Goal: Task Accomplishment & Management: Manage account settings

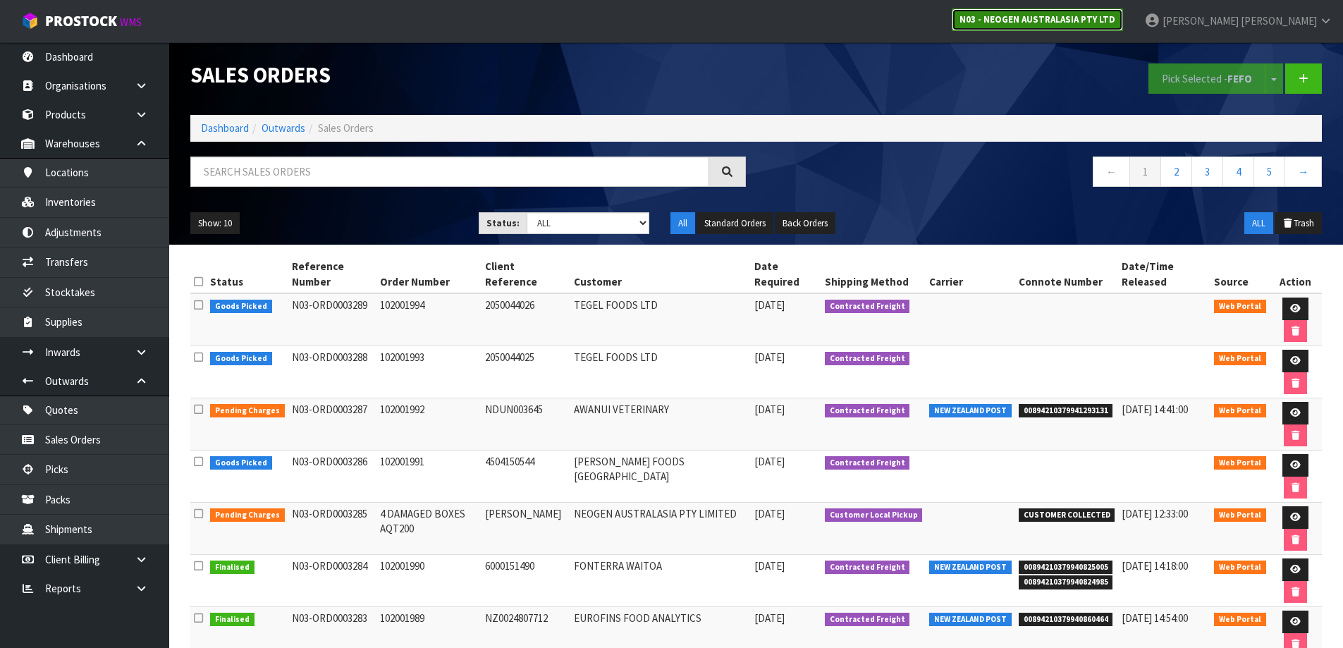
drag, startPoint x: 0, startPoint y: 0, endPoint x: 1203, endPoint y: 8, distance: 1202.7
click at [1123, 8] on link "N03 - NEOGEN AUSTRALASIA PTY LTD" at bounding box center [1037, 19] width 171 height 23
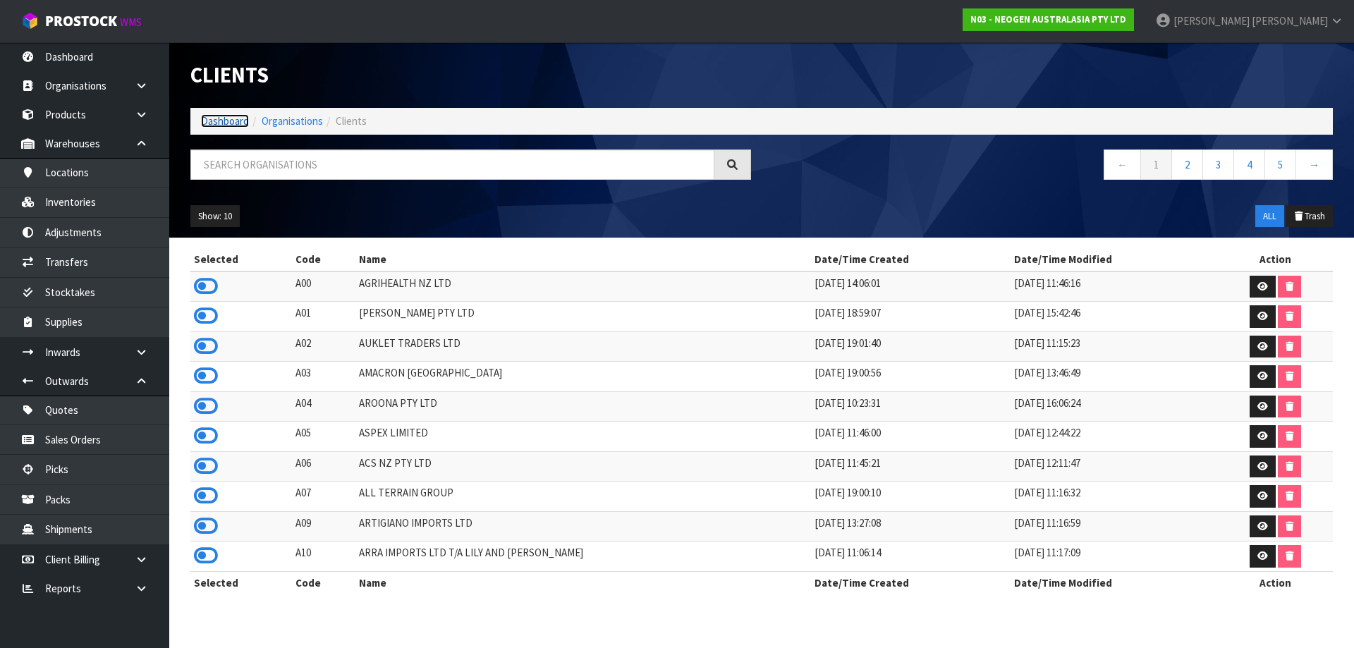
click at [201, 120] on link "Dashboard" at bounding box center [225, 120] width 48 height 13
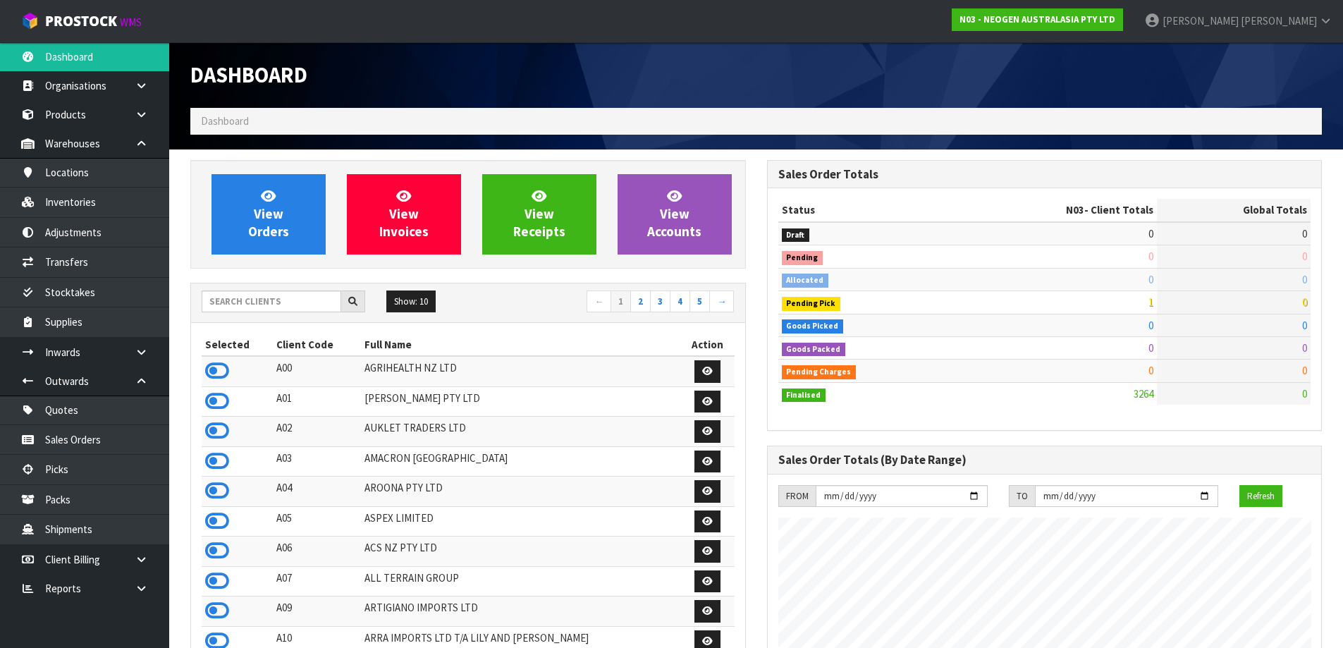
scroll to position [1098, 576]
click at [277, 289] on div "Show: 10 5 10 25 50 ← 1 2 3 4 5 →" at bounding box center [468, 302] width 554 height 39
click at [311, 310] on input "text" at bounding box center [272, 301] width 140 height 22
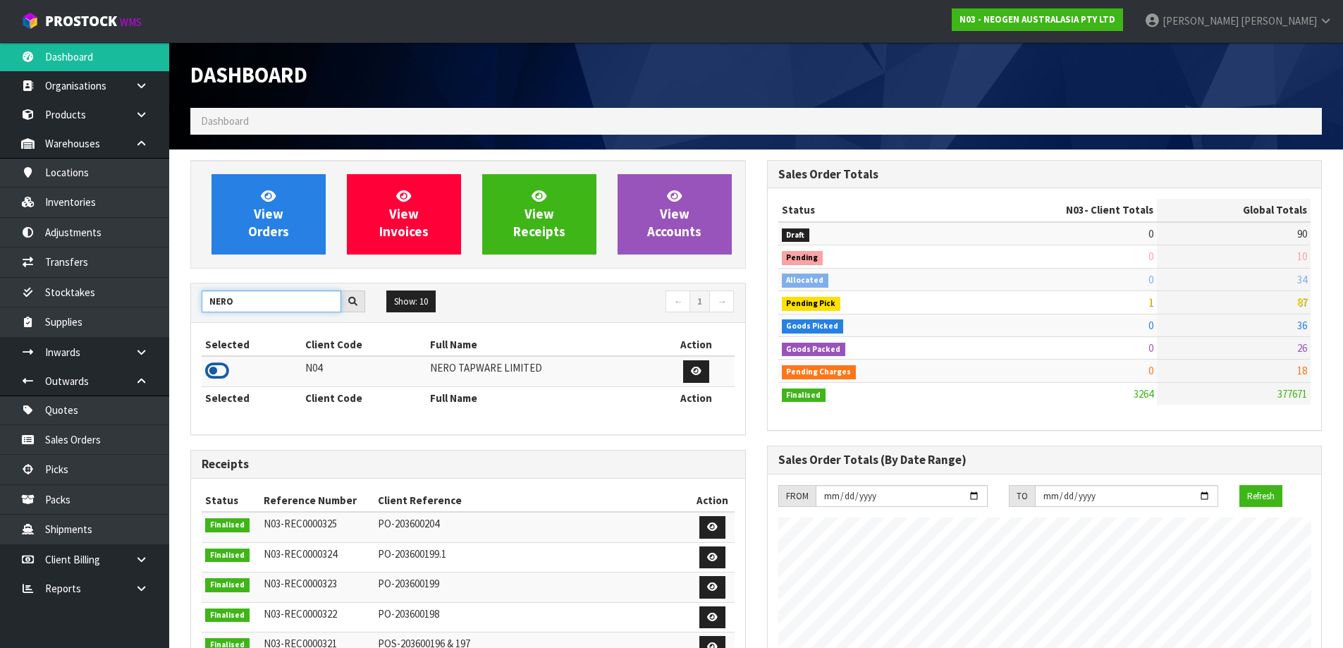
type input "NERO"
click at [223, 374] on icon at bounding box center [217, 370] width 24 height 21
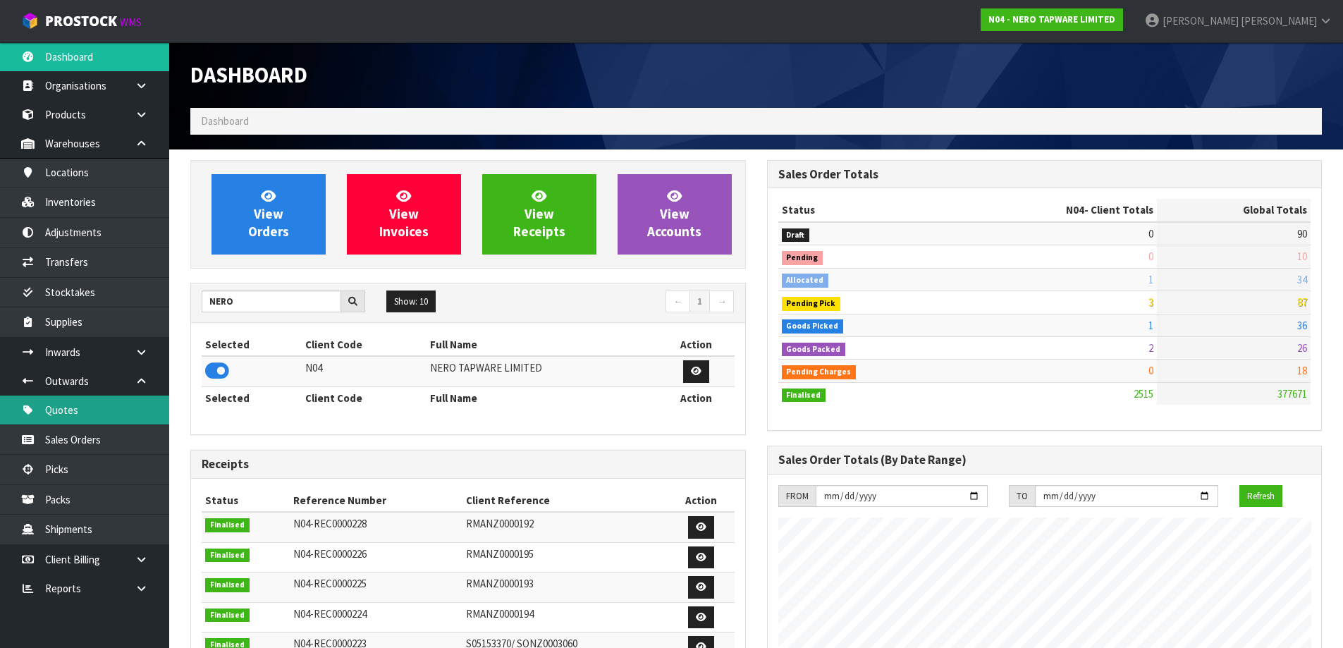
scroll to position [1068, 576]
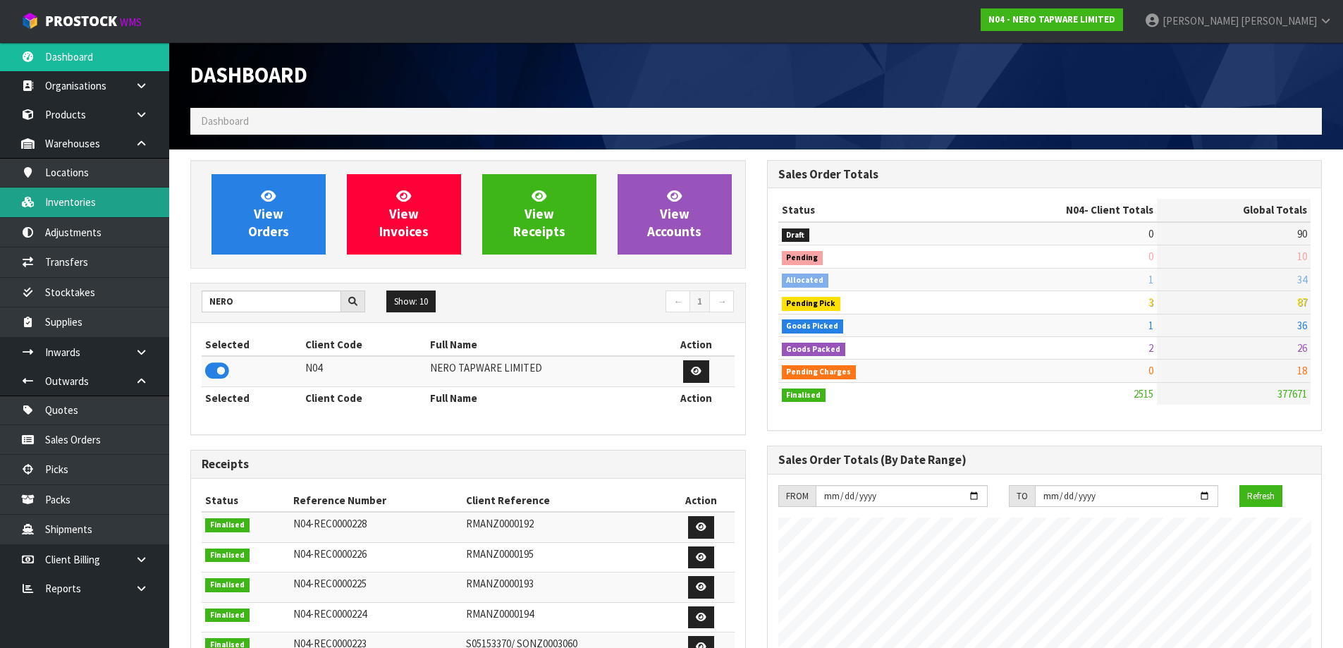
click at [90, 208] on link "Inventories" at bounding box center [84, 202] width 169 height 29
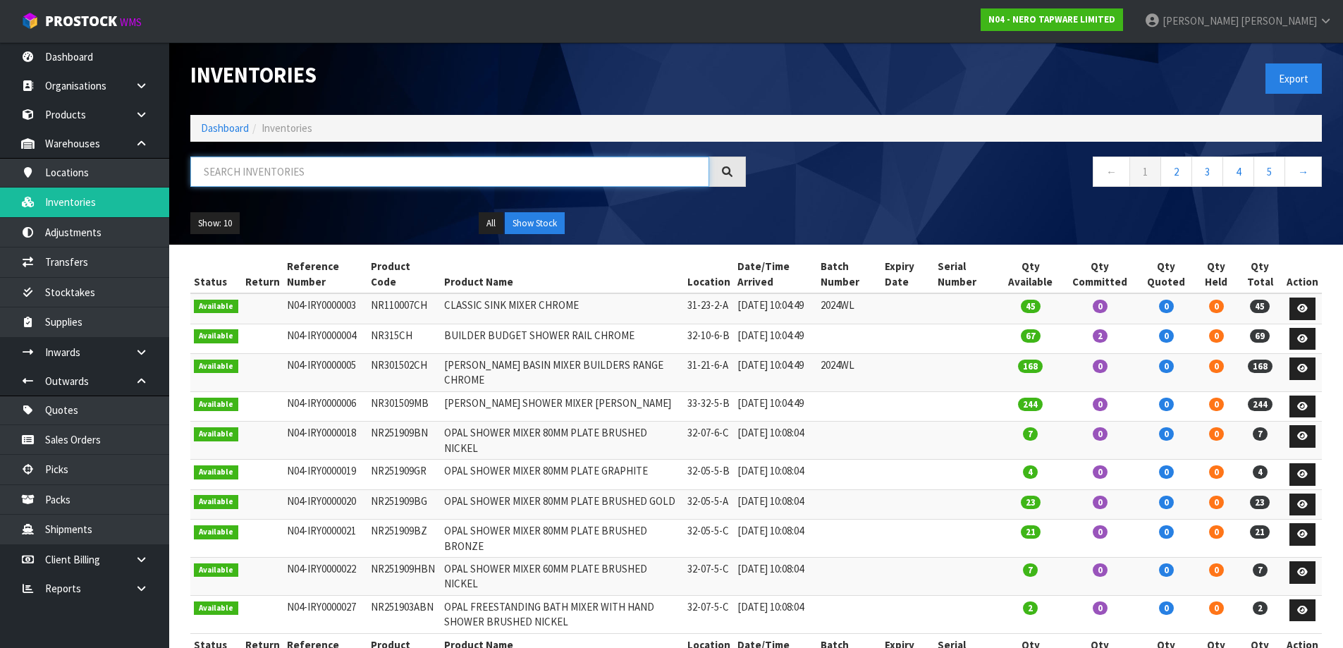
click at [241, 175] on input "text" at bounding box center [449, 172] width 519 height 30
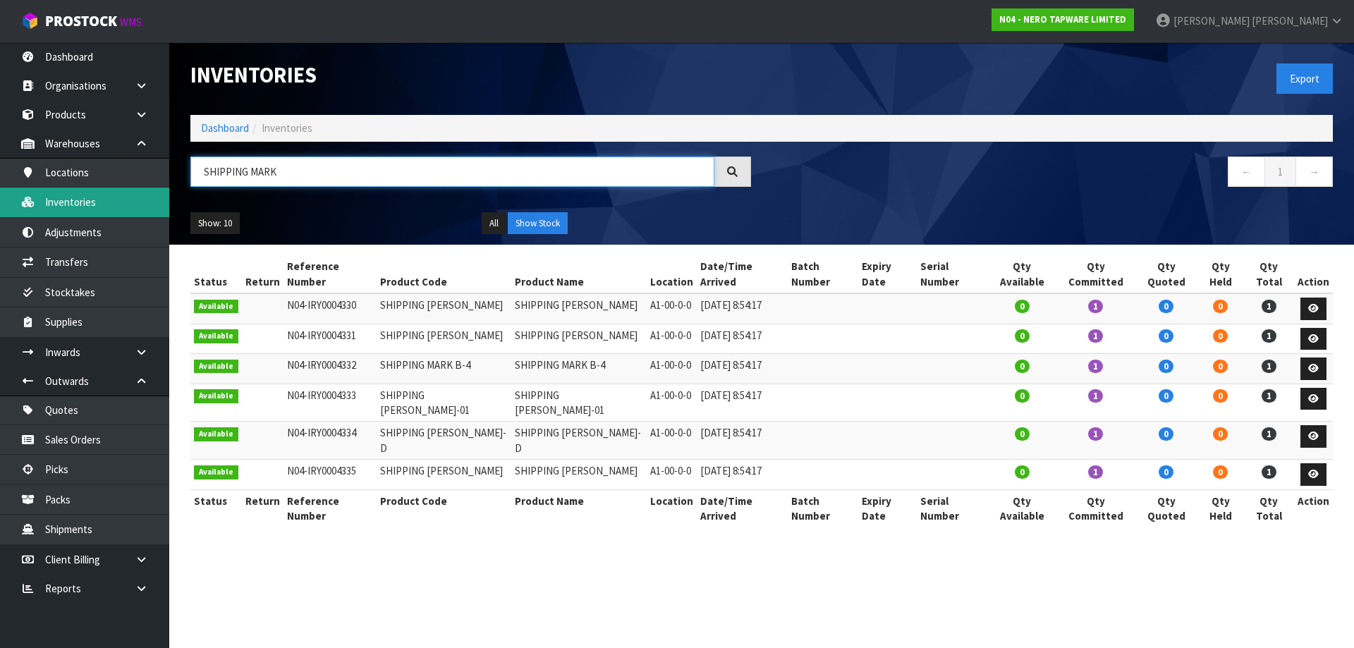
drag, startPoint x: 327, startPoint y: 167, endPoint x: 134, endPoint y: 192, distance: 194.8
click at [134, 192] on body "Toggle navigation ProStock WMS N04 - NERO TAPWARE LIMITED [PERSON_NAME] Logout …" at bounding box center [677, 324] width 1354 height 648
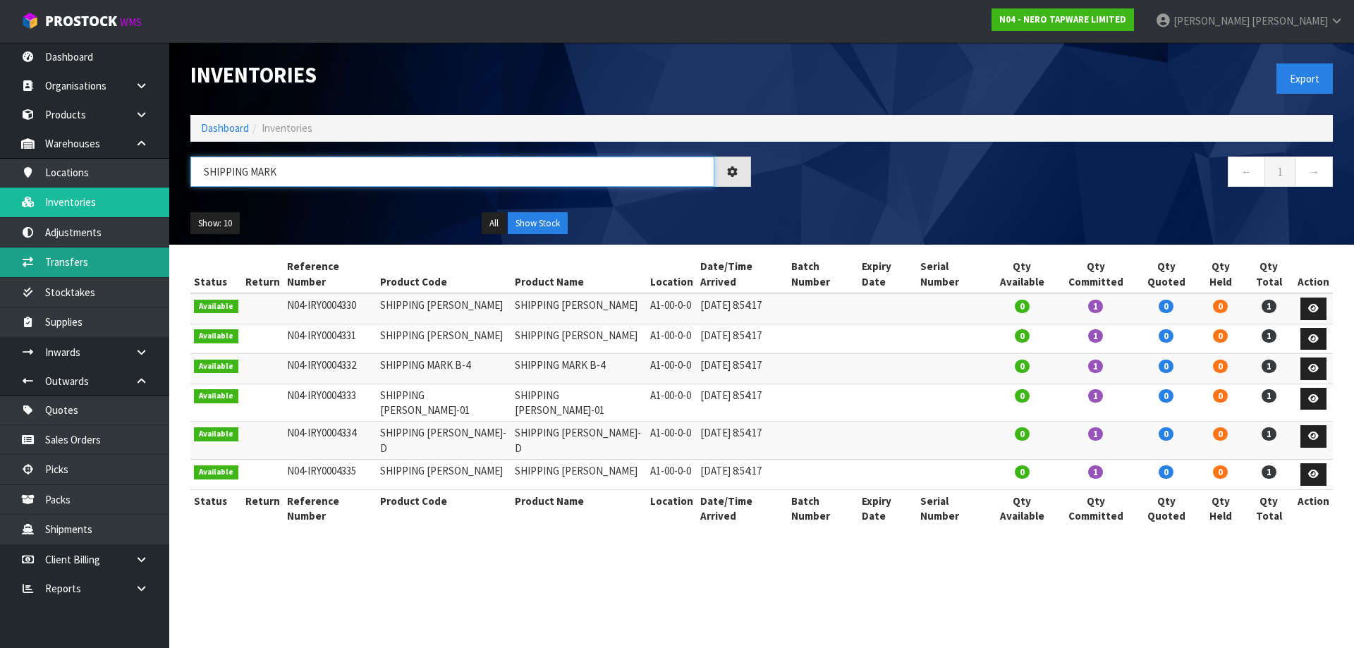
type input "SHIPPING MARK"
click at [97, 271] on link "Transfers" at bounding box center [84, 261] width 169 height 29
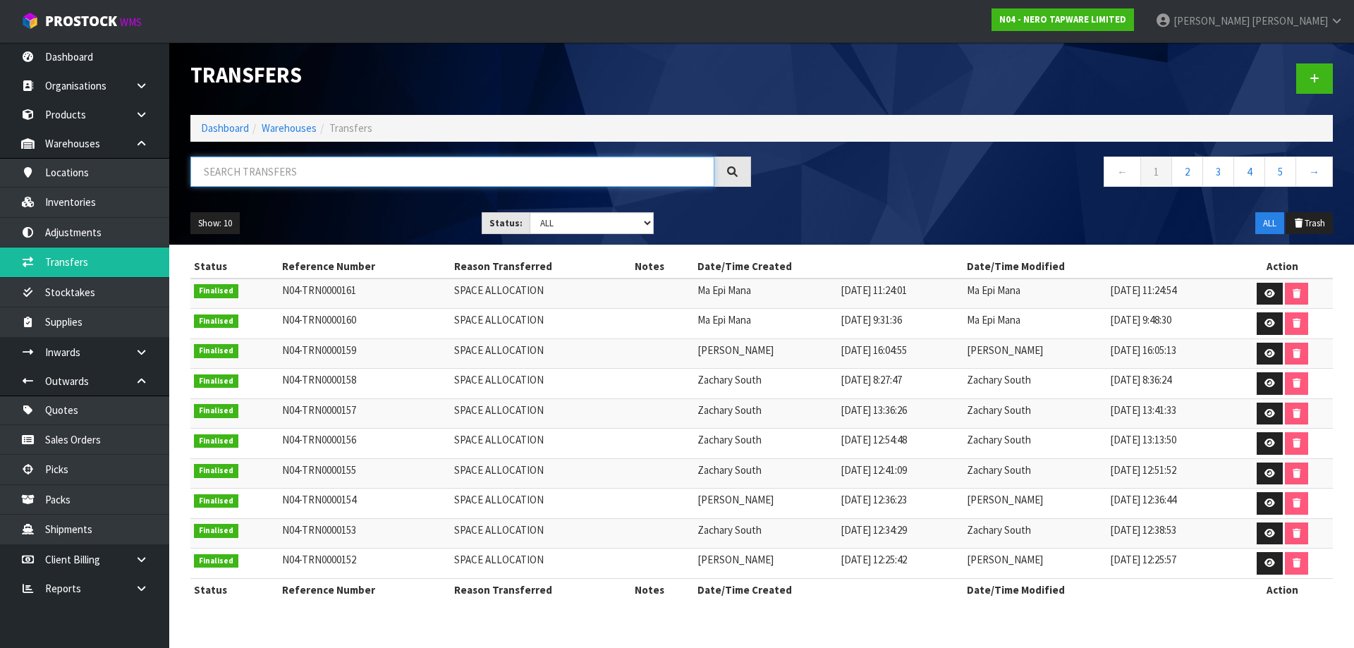
click at [289, 173] on input "text" at bounding box center [452, 172] width 524 height 30
paste input "SHIPPING MARK"
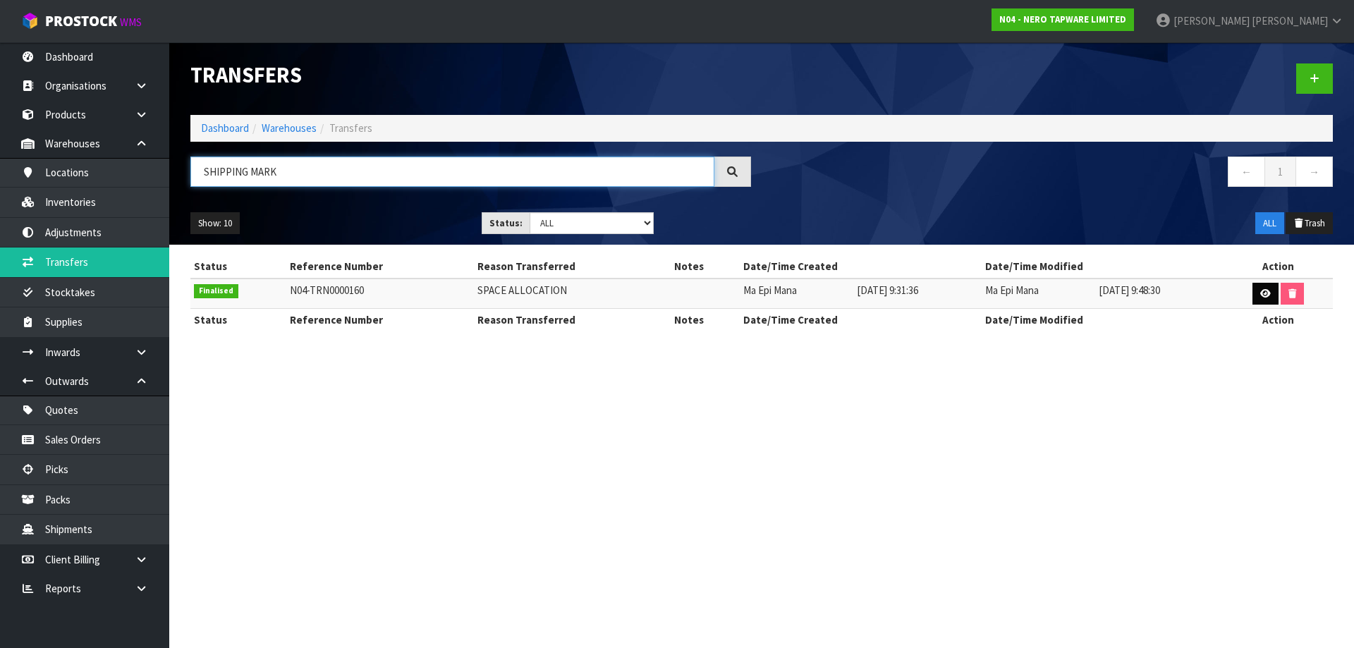
type input "SHIPPING MARK"
click at [1265, 291] on icon at bounding box center [1265, 293] width 11 height 9
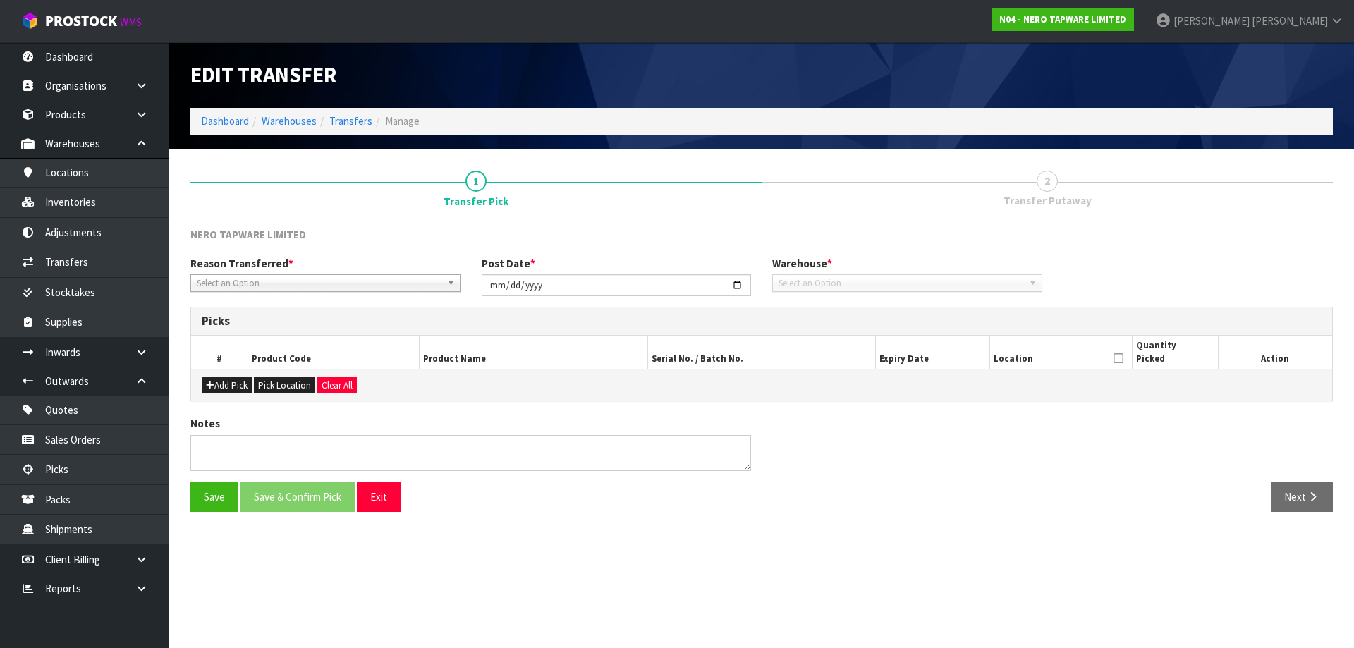
type input "[DATE]"
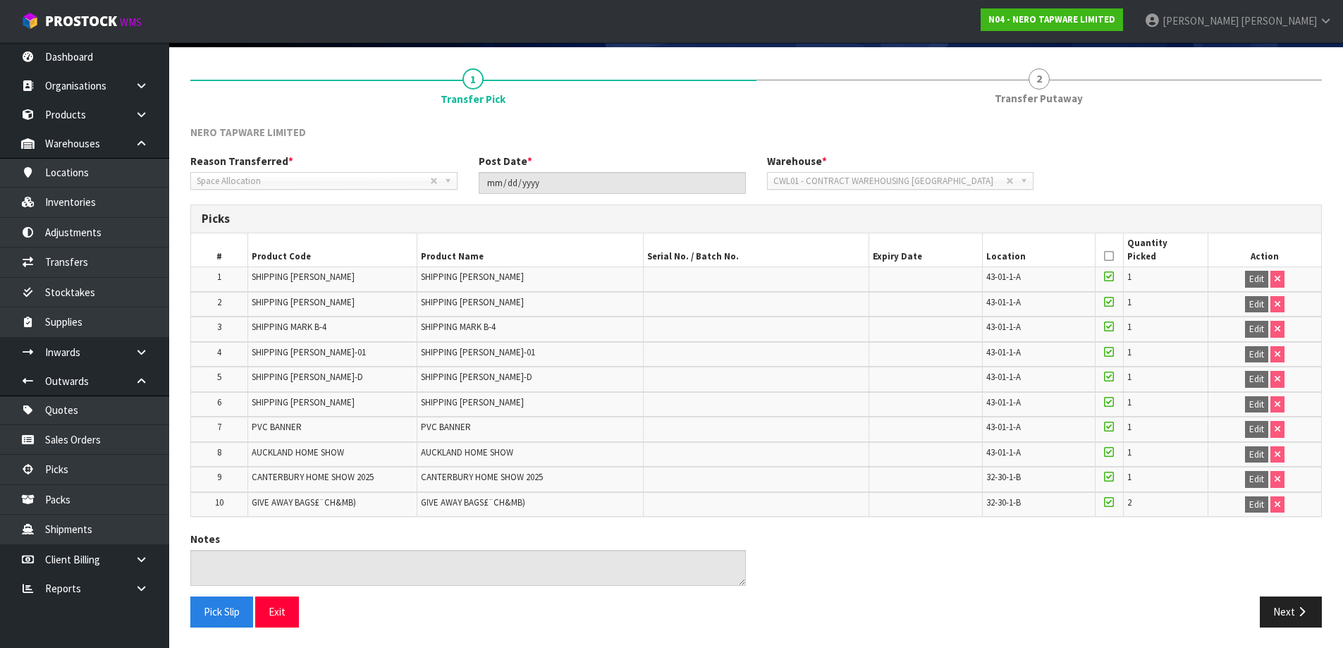
scroll to position [103, 0]
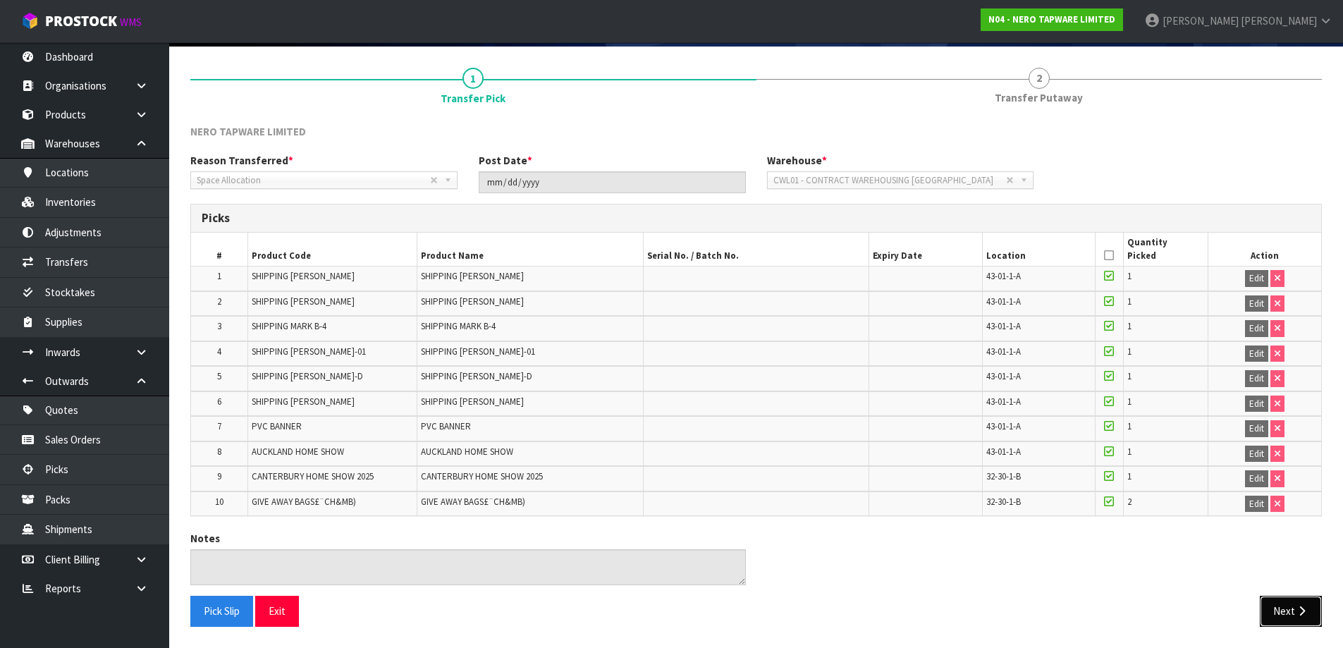
click at [1280, 624] on button "Next" at bounding box center [1291, 611] width 62 height 30
